Goal: Navigation & Orientation: Find specific page/section

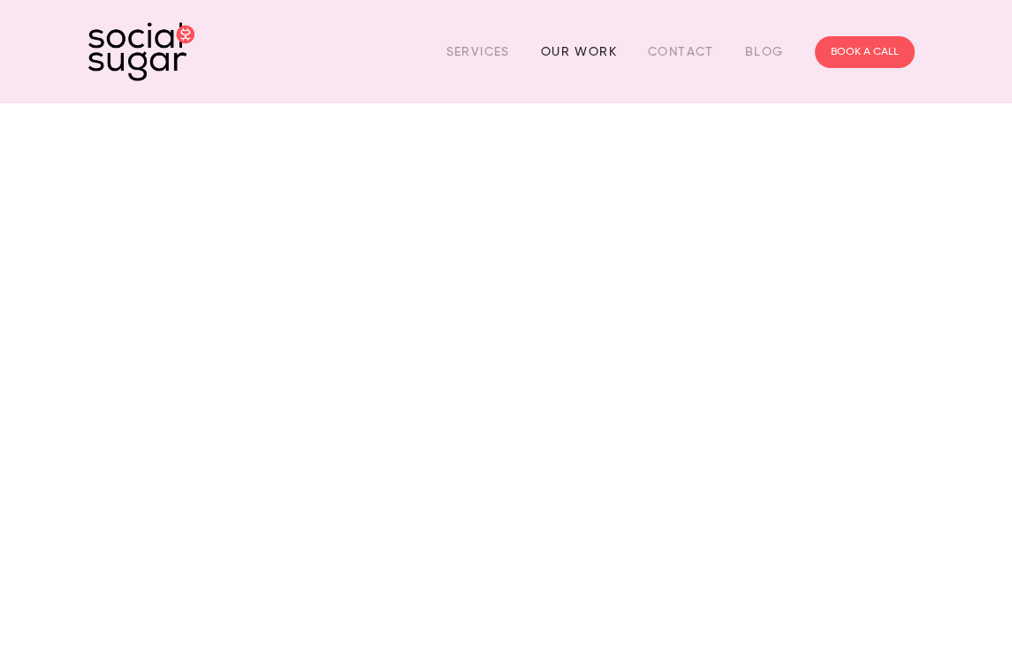
click at [552, 53] on link "Our Work" at bounding box center [579, 51] width 76 height 27
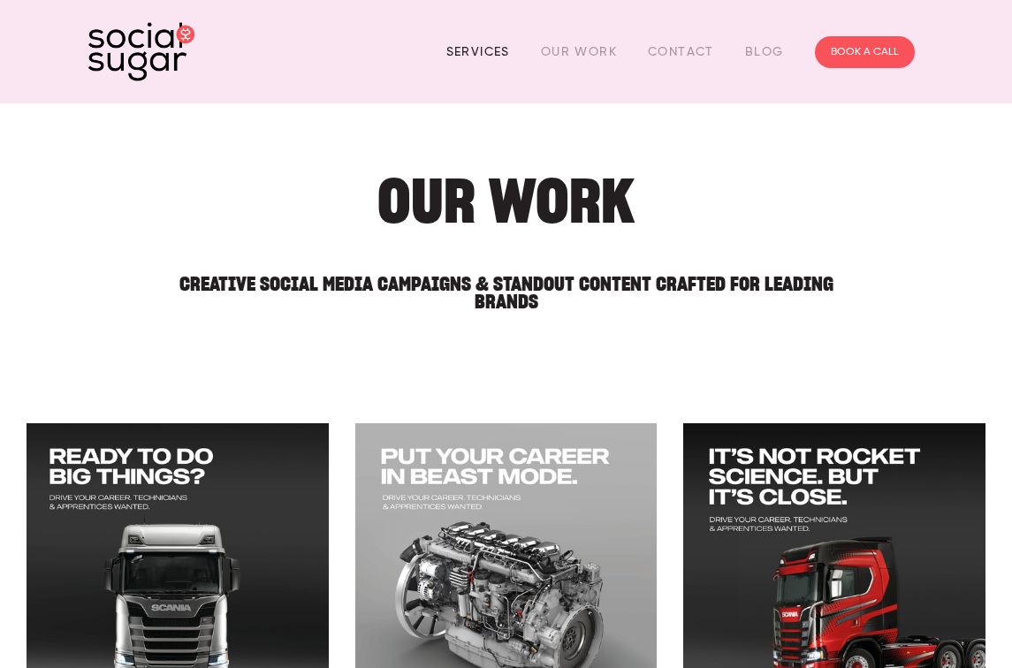
click at [498, 52] on link "Services" at bounding box center [478, 51] width 64 height 27
